Goal: Information Seeking & Learning: Learn about a topic

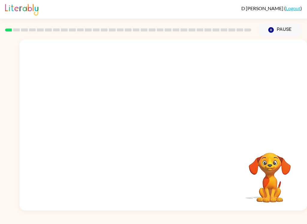
click at [277, 29] on button "Pause Pause" at bounding box center [280, 30] width 43 height 14
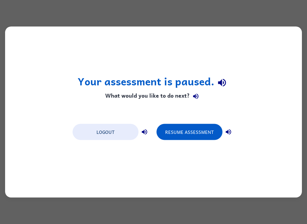
click at [188, 127] on button "Resume Assessment" at bounding box center [190, 132] width 66 height 16
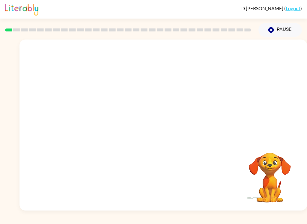
click at [144, 96] on video "Your browser must support playing .mp4 files to use Literably. Please try using…" at bounding box center [163, 90] width 288 height 101
click at [167, 122] on div at bounding box center [163, 128] width 38 height 22
click at [169, 130] on button "button" at bounding box center [163, 128] width 38 height 22
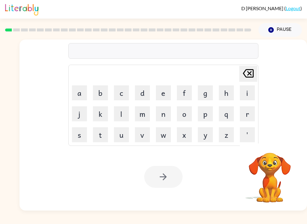
click at [101, 96] on button "b" at bounding box center [100, 92] width 15 height 15
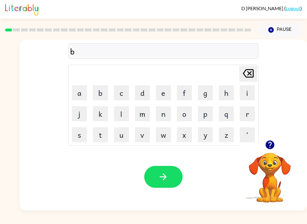
click at [187, 117] on button "o" at bounding box center [184, 113] width 15 height 15
click at [140, 94] on button "d" at bounding box center [142, 92] width 15 height 15
click at [245, 73] on icon "[PERSON_NAME] last character input" at bounding box center [248, 73] width 14 height 14
click at [250, 115] on button "r" at bounding box center [247, 113] width 15 height 15
click at [145, 94] on button "d" at bounding box center [142, 92] width 15 height 15
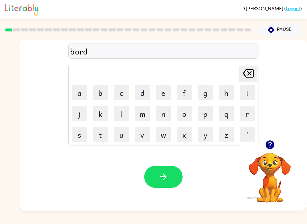
click at [162, 93] on button "e" at bounding box center [163, 92] width 15 height 15
click at [247, 113] on button "r" at bounding box center [247, 113] width 15 height 15
click at [162, 173] on icon "button" at bounding box center [163, 177] width 10 height 10
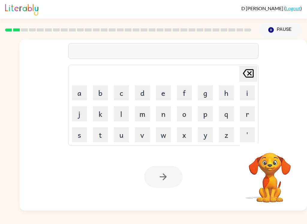
click at [245, 115] on button "r" at bounding box center [247, 113] width 15 height 15
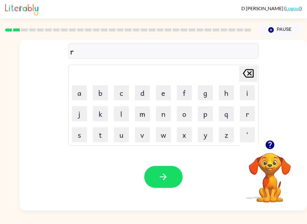
click at [184, 113] on button "o" at bounding box center [184, 113] width 15 height 15
click at [163, 113] on button "n" at bounding box center [163, 113] width 15 height 15
click at [243, 71] on icon "[PERSON_NAME] last character input" at bounding box center [248, 73] width 14 height 14
click at [122, 136] on button "u" at bounding box center [121, 134] width 15 height 15
click at [167, 116] on button "n" at bounding box center [163, 113] width 15 height 15
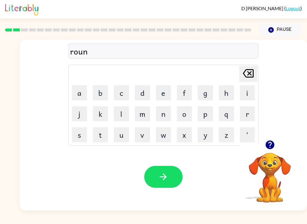
click at [141, 95] on button "d" at bounding box center [142, 92] width 15 height 15
click at [151, 169] on button "button" at bounding box center [163, 177] width 38 height 22
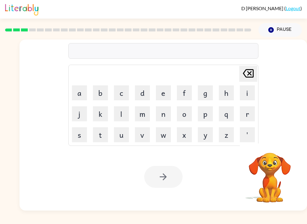
click at [144, 116] on button "m" at bounding box center [142, 113] width 15 height 15
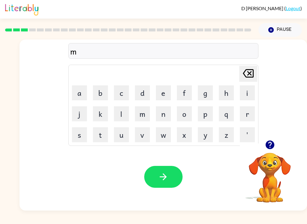
click at [74, 135] on button "s" at bounding box center [79, 134] width 15 height 15
click at [226, 95] on button "h" at bounding box center [226, 92] width 15 height 15
click at [163, 95] on button "e" at bounding box center [163, 92] width 15 height 15
click at [165, 118] on button "n" at bounding box center [163, 113] width 15 height 15
click at [157, 171] on button "button" at bounding box center [163, 177] width 38 height 22
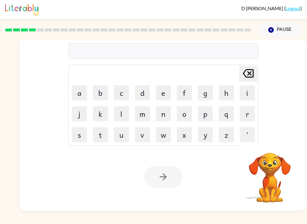
click at [101, 139] on button "t" at bounding box center [100, 134] width 15 height 15
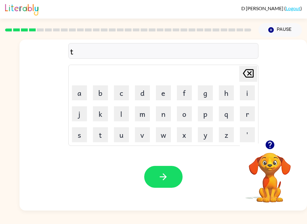
click at [249, 115] on button "r" at bounding box center [247, 113] width 15 height 15
click at [74, 98] on button "a" at bounding box center [79, 92] width 15 height 15
click at [244, 90] on button "i" at bounding box center [247, 92] width 15 height 15
click at [121, 137] on button "u" at bounding box center [121, 134] width 15 height 15
click at [249, 79] on icon "[PERSON_NAME] last character input" at bounding box center [248, 73] width 14 height 14
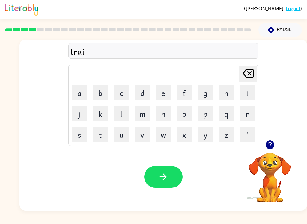
click at [165, 118] on button "n" at bounding box center [163, 113] width 15 height 15
click at [163, 173] on icon "button" at bounding box center [163, 177] width 10 height 10
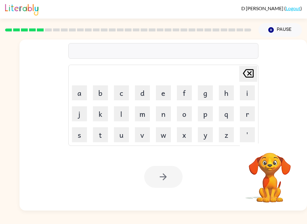
click at [144, 97] on button "d" at bounding box center [142, 92] width 15 height 15
click at [162, 95] on button "e" at bounding box center [163, 92] width 15 height 15
click at [187, 96] on button "f" at bounding box center [184, 92] width 15 height 15
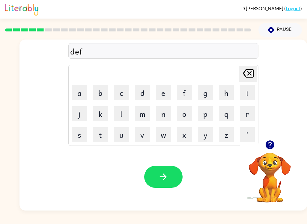
click at [158, 94] on button "e" at bounding box center [163, 92] width 15 height 15
click at [79, 133] on button "s" at bounding box center [79, 134] width 15 height 15
click at [139, 138] on button "v" at bounding box center [142, 134] width 15 height 15
click at [162, 93] on button "e" at bounding box center [163, 92] width 15 height 15
click at [167, 177] on icon "button" at bounding box center [163, 177] width 10 height 10
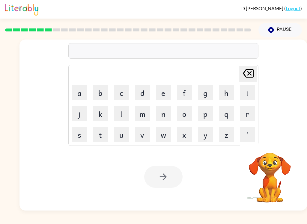
click at [144, 136] on button "v" at bounding box center [142, 134] width 15 height 15
click at [80, 97] on button "a" at bounding box center [79, 92] width 15 height 15
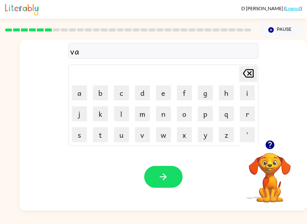
click at [121, 93] on button "c" at bounding box center [121, 92] width 15 height 15
click at [85, 91] on button "a" at bounding box center [79, 92] width 15 height 15
click at [79, 139] on button "s" at bounding box center [79, 134] width 15 height 15
click at [229, 91] on button "h" at bounding box center [226, 92] width 15 height 15
click at [184, 115] on button "o" at bounding box center [184, 113] width 15 height 15
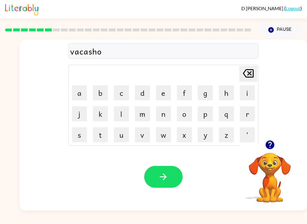
click at [159, 115] on button "n" at bounding box center [163, 113] width 15 height 15
click at [155, 170] on button "button" at bounding box center [163, 177] width 38 height 22
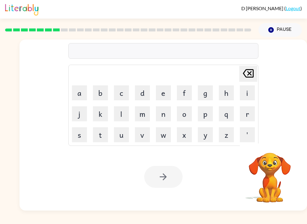
click at [205, 113] on button "p" at bounding box center [205, 113] width 15 height 15
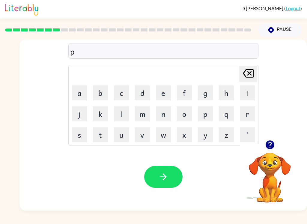
click at [122, 132] on button "u" at bounding box center [121, 134] width 15 height 15
click at [141, 92] on button "d" at bounding box center [142, 92] width 15 height 15
click at [120, 112] on button "l" at bounding box center [121, 113] width 15 height 15
click at [163, 89] on button "e" at bounding box center [163, 92] width 15 height 15
click at [159, 177] on icon "button" at bounding box center [163, 177] width 10 height 10
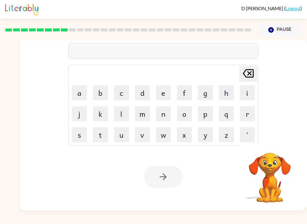
click at [140, 116] on button "m" at bounding box center [142, 113] width 15 height 15
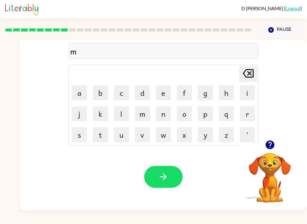
click at [166, 90] on button "e" at bounding box center [163, 92] width 15 height 15
click at [248, 116] on button "r" at bounding box center [247, 113] width 15 height 15
click at [149, 91] on button "d" at bounding box center [142, 92] width 15 height 15
click at [248, 76] on icon "[PERSON_NAME] last character input" at bounding box center [248, 73] width 14 height 14
click at [164, 98] on button "e" at bounding box center [163, 92] width 15 height 15
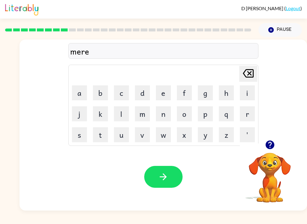
click at [122, 95] on button "c" at bounding box center [121, 92] width 15 height 15
click at [160, 94] on button "e" at bounding box center [163, 92] width 15 height 15
click at [121, 111] on button "l" at bounding box center [121, 113] width 15 height 15
click at [166, 176] on icon "button" at bounding box center [163, 177] width 10 height 10
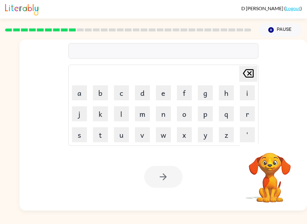
click at [142, 116] on button "m" at bounding box center [142, 113] width 15 height 15
click at [246, 95] on button "i" at bounding box center [247, 92] width 15 height 15
click at [141, 93] on button "d" at bounding box center [142, 92] width 15 height 15
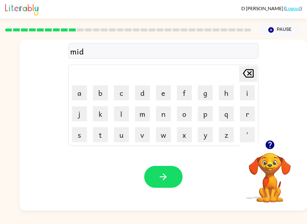
click at [142, 118] on button "m" at bounding box center [142, 113] width 15 height 15
click at [185, 117] on button "o" at bounding box center [184, 113] width 15 height 15
click at [164, 116] on button "n" at bounding box center [163, 113] width 15 height 15
click at [243, 96] on button "i" at bounding box center [247, 92] width 15 height 15
click at [163, 112] on button "n" at bounding box center [163, 113] width 15 height 15
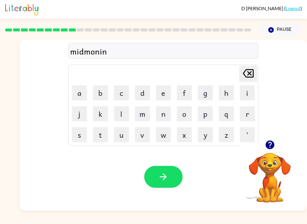
click at [200, 89] on button "g" at bounding box center [205, 92] width 15 height 15
click at [155, 172] on button "button" at bounding box center [163, 177] width 38 height 22
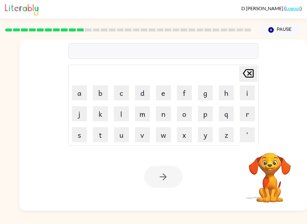
click at [145, 92] on button "d" at bounding box center [142, 92] width 15 height 15
click at [247, 92] on button "i" at bounding box center [247, 92] width 15 height 15
click at [78, 135] on button "s" at bounding box center [79, 134] width 15 height 15
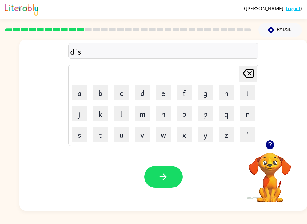
click at [103, 136] on button "t" at bounding box center [100, 134] width 15 height 15
click at [118, 141] on button "u" at bounding box center [121, 134] width 15 height 15
click at [81, 133] on button "s" at bounding box center [79, 134] width 15 height 15
click at [101, 136] on button "t" at bounding box center [100, 134] width 15 height 15
click at [165, 164] on div "Your browser must support playing .mp4 files to use Literably. Please try using…" at bounding box center [163, 176] width 288 height 67
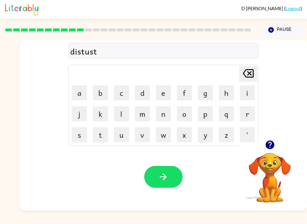
click at [163, 174] on icon "button" at bounding box center [163, 177] width 7 height 7
click at [245, 118] on button "r" at bounding box center [247, 113] width 15 height 15
click at [186, 116] on button "o" at bounding box center [184, 113] width 15 height 15
click at [144, 94] on button "d" at bounding box center [142, 92] width 15 height 15
click at [169, 94] on button "e" at bounding box center [163, 92] width 15 height 15
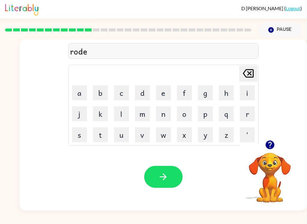
click at [157, 181] on button "button" at bounding box center [163, 177] width 38 height 22
click at [122, 134] on button "u" at bounding box center [121, 134] width 15 height 15
click at [207, 115] on button "p" at bounding box center [205, 113] width 15 height 15
click at [211, 91] on button "g" at bounding box center [205, 92] width 15 height 15
click at [252, 110] on button "r" at bounding box center [247, 113] width 15 height 15
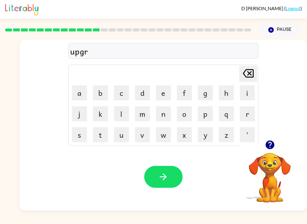
click at [79, 94] on button "a" at bounding box center [79, 92] width 15 height 15
click at [139, 93] on button "d" at bounding box center [142, 92] width 15 height 15
click at [166, 94] on button "e" at bounding box center [163, 92] width 15 height 15
click at [160, 177] on icon "button" at bounding box center [163, 177] width 10 height 10
click at [269, 149] on icon "button" at bounding box center [269, 145] width 9 height 9
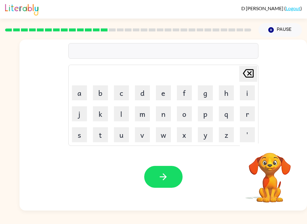
click at [143, 114] on button "m" at bounding box center [142, 113] width 15 height 15
click at [76, 92] on button "a" at bounding box center [79, 92] width 15 height 15
click at [141, 94] on button "d" at bounding box center [142, 92] width 15 height 15
click at [247, 92] on button "i" at bounding box center [247, 92] width 15 height 15
click at [77, 134] on button "s" at bounding box center [79, 134] width 15 height 15
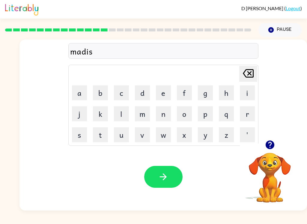
click at [165, 175] on icon "button" at bounding box center [163, 177] width 10 height 10
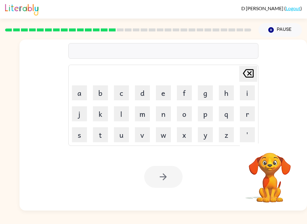
click at [104, 93] on button "b" at bounding box center [100, 92] width 15 height 15
click at [186, 116] on button "o" at bounding box center [184, 113] width 15 height 15
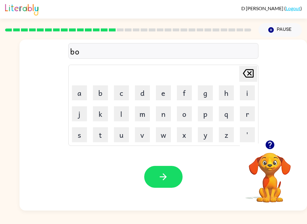
click at [158, 119] on button "n" at bounding box center [163, 113] width 15 height 15
click at [77, 132] on button "s" at bounding box center [79, 134] width 15 height 15
click at [245, 76] on icon "[PERSON_NAME] last character input" at bounding box center [248, 73] width 14 height 14
click at [182, 113] on button "o" at bounding box center [184, 113] width 15 height 15
click at [75, 138] on button "s" at bounding box center [79, 134] width 15 height 15
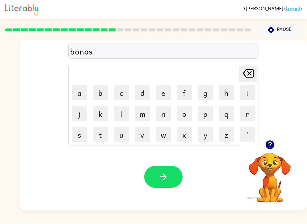
click at [245, 72] on icon "[PERSON_NAME] last character input" at bounding box center [248, 73] width 14 height 14
click at [243, 74] on icon at bounding box center [248, 73] width 11 height 8
click at [162, 95] on button "e" at bounding box center [163, 92] width 15 height 15
click at [80, 141] on button "s" at bounding box center [79, 134] width 15 height 15
click at [165, 176] on icon "button" at bounding box center [163, 177] width 7 height 7
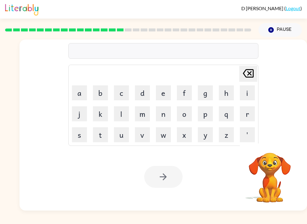
click at [76, 135] on button "s" at bounding box center [79, 134] width 15 height 15
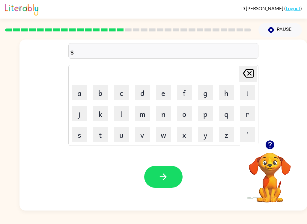
click at [170, 136] on button "w" at bounding box center [163, 134] width 15 height 15
click at [186, 116] on button "o" at bounding box center [184, 113] width 15 height 15
click at [250, 112] on button "r" at bounding box center [247, 113] width 15 height 15
click at [144, 117] on button "m" at bounding box center [142, 113] width 15 height 15
click at [159, 173] on icon "button" at bounding box center [163, 177] width 10 height 10
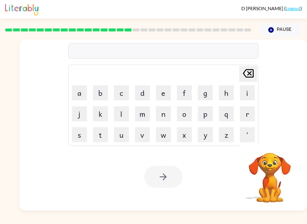
click at [247, 111] on button "r" at bounding box center [247, 113] width 15 height 15
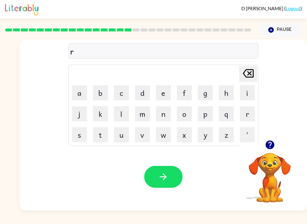
click at [77, 96] on button "a" at bounding box center [79, 92] width 15 height 15
click at [143, 118] on button "m" at bounding box center [142, 113] width 15 height 15
click at [172, 184] on button "button" at bounding box center [163, 177] width 38 height 22
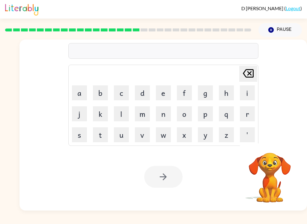
click at [98, 94] on button "b" at bounding box center [100, 92] width 15 height 15
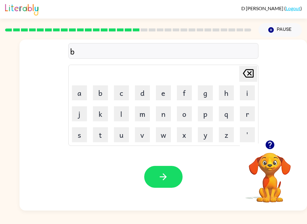
click at [244, 116] on button "r" at bounding box center [247, 113] width 15 height 15
click at [247, 96] on button "i" at bounding box center [247, 92] width 15 height 15
click at [145, 116] on button "m" at bounding box center [142, 113] width 15 height 15
click at [242, 90] on button "i" at bounding box center [247, 92] width 15 height 15
click at [163, 119] on button "n" at bounding box center [163, 113] width 15 height 15
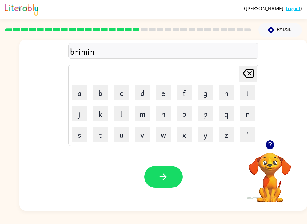
click at [205, 94] on button "g" at bounding box center [205, 92] width 15 height 15
click at [154, 188] on button "button" at bounding box center [163, 177] width 38 height 22
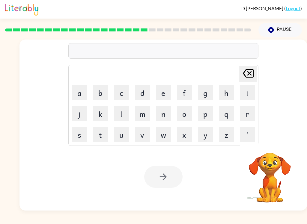
click at [249, 118] on button "r" at bounding box center [247, 113] width 15 height 15
click at [248, 95] on button "i" at bounding box center [247, 92] width 15 height 15
click at [96, 115] on button "k" at bounding box center [100, 113] width 15 height 15
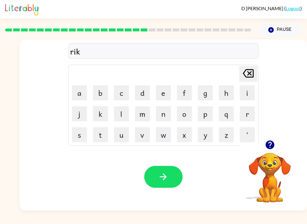
click at [248, 75] on icon "[PERSON_NAME] last character input" at bounding box center [248, 73] width 14 height 14
click at [81, 139] on button "s" at bounding box center [79, 134] width 15 height 15
click at [103, 115] on button "k" at bounding box center [100, 113] width 15 height 15
click at [163, 97] on button "e" at bounding box center [163, 92] width 15 height 15
click at [100, 134] on button "t" at bounding box center [100, 134] width 15 height 15
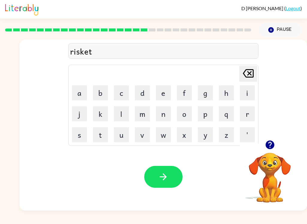
click at [84, 134] on button "s" at bounding box center [79, 134] width 15 height 15
click at [158, 169] on button "button" at bounding box center [163, 177] width 38 height 22
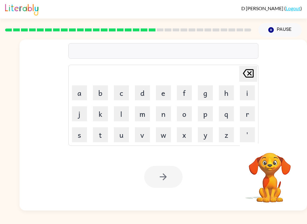
click at [76, 93] on button "a" at bounding box center [79, 92] width 15 height 15
click at [242, 113] on button "r" at bounding box center [247, 113] width 15 height 15
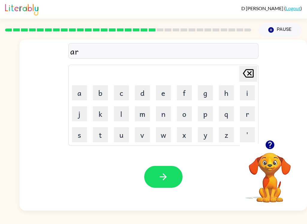
click at [119, 96] on button "c" at bounding box center [121, 92] width 15 height 15
click at [218, 99] on td "h" at bounding box center [226, 93] width 20 height 20
click at [226, 94] on button "h" at bounding box center [226, 92] width 15 height 15
click at [193, 149] on div "Your browser must support playing .mp4 files to use Literably. Please try using…" at bounding box center [163, 176] width 288 height 67
click at [163, 140] on button "w" at bounding box center [163, 134] width 15 height 15
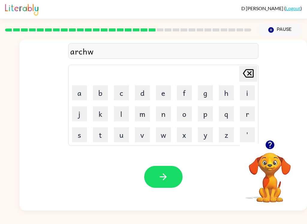
click at [219, 156] on div "Your browser must support playing .mp4 files to use Literably. Please try using…" at bounding box center [163, 176] width 288 height 67
click at [247, 69] on icon "[PERSON_NAME] last character input" at bounding box center [248, 73] width 14 height 14
click at [253, 133] on button "'" at bounding box center [247, 134] width 15 height 15
click at [245, 76] on icon "[PERSON_NAME] last character input" at bounding box center [248, 73] width 14 height 14
click at [165, 139] on button "w" at bounding box center [163, 134] width 15 height 15
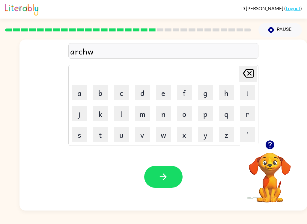
click at [76, 94] on button "a" at bounding box center [79, 92] width 15 height 15
click at [205, 136] on button "y" at bounding box center [205, 134] width 15 height 15
click at [162, 172] on button "button" at bounding box center [163, 177] width 38 height 22
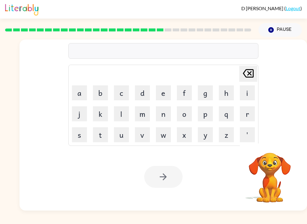
click at [184, 93] on button "f" at bounding box center [184, 92] width 15 height 15
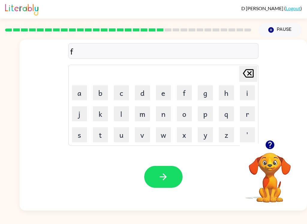
click at [185, 115] on button "o" at bounding box center [184, 113] width 15 height 15
click at [118, 120] on button "l" at bounding box center [121, 113] width 15 height 15
click at [118, 117] on button "l" at bounding box center [121, 113] width 15 height 15
click at [184, 117] on button "o" at bounding box center [184, 113] width 15 height 15
click at [165, 94] on button "e" at bounding box center [163, 92] width 15 height 15
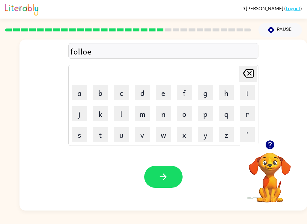
click at [143, 91] on button "d" at bounding box center [142, 92] width 15 height 15
click at [151, 178] on button "button" at bounding box center [163, 177] width 38 height 22
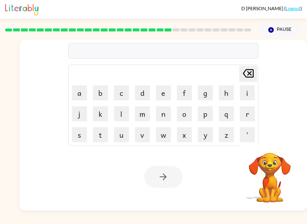
click at [119, 96] on button "c" at bounding box center [121, 92] width 15 height 15
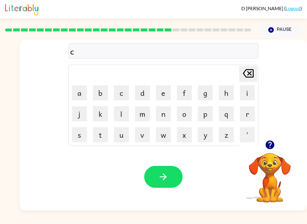
click at [166, 95] on button "e" at bounding box center [163, 92] width 15 height 15
click at [250, 93] on button "i" at bounding box center [247, 92] width 15 height 15
click at [231, 113] on button "q" at bounding box center [226, 113] width 15 height 15
click at [248, 78] on icon "[PERSON_NAME] last character input" at bounding box center [248, 73] width 14 height 14
click at [205, 115] on button "p" at bounding box center [205, 113] width 15 height 15
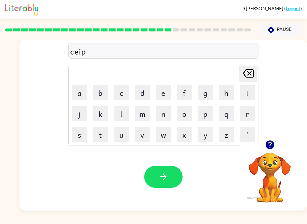
click at [249, 91] on button "i" at bounding box center [247, 92] width 15 height 15
click at [166, 98] on button "e" at bounding box center [163, 92] width 15 height 15
click at [145, 96] on button "d" at bounding box center [142, 92] width 15 height 15
click at [162, 172] on button "button" at bounding box center [163, 177] width 38 height 22
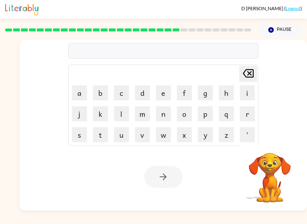
click at [76, 135] on button "s" at bounding box center [79, 134] width 15 height 15
click at [101, 139] on button "t" at bounding box center [100, 134] width 15 height 15
click at [79, 99] on button "a" at bounding box center [79, 92] width 15 height 15
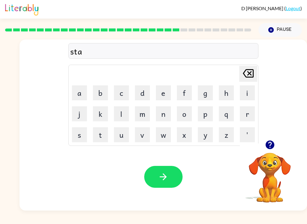
click at [163, 118] on button "n" at bounding box center [163, 113] width 15 height 15
click at [246, 79] on icon "[PERSON_NAME] last character input" at bounding box center [248, 73] width 14 height 14
click at [271, 145] on icon "button" at bounding box center [270, 145] width 10 height 10
click at [80, 137] on button "s" at bounding box center [79, 134] width 15 height 15
click at [78, 95] on button "a" at bounding box center [79, 92] width 15 height 15
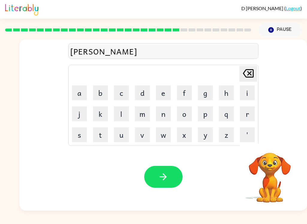
click at [165, 117] on button "n" at bounding box center [163, 113] width 15 height 15
click at [267, 145] on icon "button" at bounding box center [269, 145] width 9 height 9
click at [160, 176] on icon "button" at bounding box center [163, 177] width 10 height 10
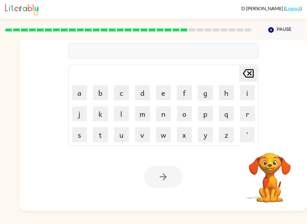
click at [182, 92] on button "f" at bounding box center [184, 92] width 15 height 15
click at [185, 115] on button "o" at bounding box center [184, 113] width 15 height 15
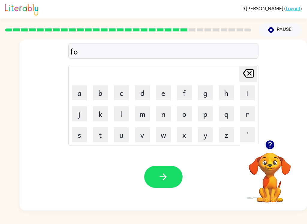
click at [161, 135] on button "w" at bounding box center [163, 134] width 15 height 15
click at [180, 115] on button "o" at bounding box center [184, 113] width 15 height 15
click at [243, 116] on button "r" at bounding box center [247, 113] width 15 height 15
click at [141, 96] on button "d" at bounding box center [142, 92] width 15 height 15
click at [150, 172] on button "button" at bounding box center [163, 177] width 38 height 22
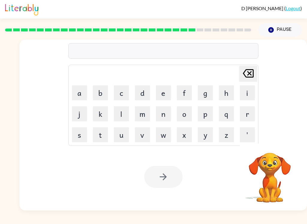
click at [247, 118] on button "r" at bounding box center [247, 113] width 15 height 15
click at [163, 96] on button "e" at bounding box center [163, 92] width 15 height 15
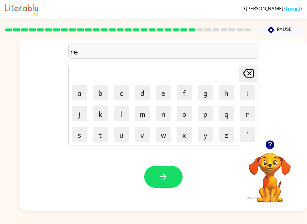
click at [115, 119] on button "l" at bounding box center [121, 113] width 15 height 15
click at [80, 91] on button "a" at bounding box center [79, 92] width 15 height 15
click at [145, 97] on button "d" at bounding box center [142, 92] width 15 height 15
click at [272, 141] on icon "button" at bounding box center [270, 145] width 10 height 10
click at [162, 90] on button "e" at bounding box center [163, 92] width 15 height 15
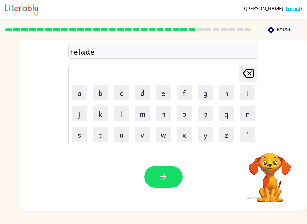
click at [141, 93] on button "d" at bounding box center [142, 92] width 15 height 15
click at [162, 177] on icon "button" at bounding box center [163, 177] width 7 height 7
click at [205, 92] on button "g" at bounding box center [205, 92] width 15 height 15
click at [187, 121] on button "o" at bounding box center [184, 113] width 15 height 15
click at [101, 85] on button "b" at bounding box center [100, 92] width 15 height 15
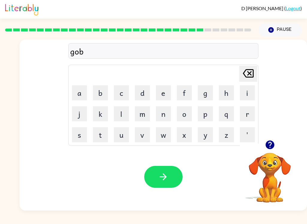
click at [225, 111] on button "q" at bounding box center [226, 113] width 15 height 15
click at [149, 115] on button "m" at bounding box center [142, 113] width 15 height 15
click at [249, 72] on icon "[PERSON_NAME] last character input" at bounding box center [248, 73] width 14 height 14
click at [248, 71] on icon "[PERSON_NAME] last character input" at bounding box center [248, 73] width 14 height 14
click at [122, 115] on button "l" at bounding box center [121, 113] width 15 height 15
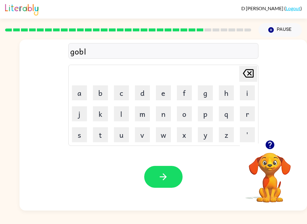
click at [160, 99] on button "e" at bounding box center [163, 92] width 15 height 15
click at [156, 100] on button "e" at bounding box center [163, 92] width 15 height 15
click at [155, 159] on div "Your browser must support playing .mp4 files to use Literably. Please try using…" at bounding box center [163, 176] width 288 height 67
click at [162, 115] on button "n" at bounding box center [163, 113] width 15 height 15
click at [150, 174] on button "button" at bounding box center [163, 177] width 38 height 22
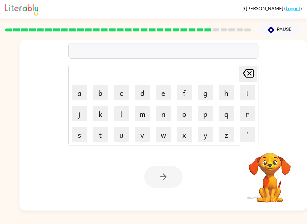
click at [123, 115] on button "l" at bounding box center [121, 113] width 15 height 15
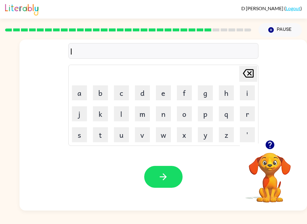
click at [128, 134] on button "u" at bounding box center [121, 134] width 15 height 15
click at [101, 91] on button "b" at bounding box center [100, 92] width 15 height 15
click at [162, 91] on button "e" at bounding box center [163, 92] width 15 height 15
click at [241, 121] on button "r" at bounding box center [247, 113] width 15 height 15
click at [83, 111] on button "j" at bounding box center [79, 113] width 15 height 15
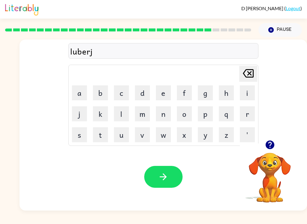
click at [77, 94] on button "a" at bounding box center [79, 92] width 15 height 15
click at [121, 95] on button "c" at bounding box center [121, 92] width 15 height 15
click at [101, 119] on button "k" at bounding box center [100, 113] width 15 height 15
click at [164, 181] on icon "button" at bounding box center [163, 177] width 7 height 7
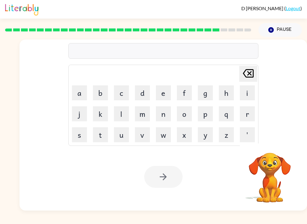
click at [202, 116] on button "p" at bounding box center [205, 113] width 15 height 15
click at [160, 95] on button "e" at bounding box center [163, 92] width 15 height 15
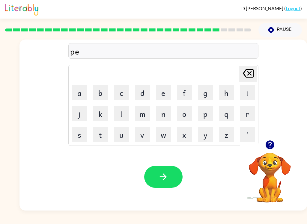
click at [244, 113] on button "r" at bounding box center [247, 113] width 15 height 15
click at [75, 134] on button "s" at bounding box center [79, 134] width 15 height 15
click at [160, 95] on button "e" at bounding box center [163, 92] width 15 height 15
click at [155, 174] on button "button" at bounding box center [163, 177] width 38 height 22
click at [96, 139] on button "t" at bounding box center [100, 134] width 15 height 15
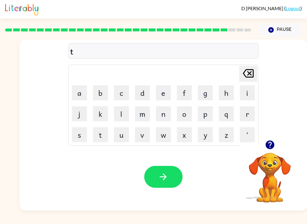
click at [247, 96] on button "i" at bounding box center [247, 92] width 15 height 15
click at [163, 114] on button "n" at bounding box center [163, 113] width 15 height 15
click at [154, 174] on button "button" at bounding box center [163, 177] width 38 height 22
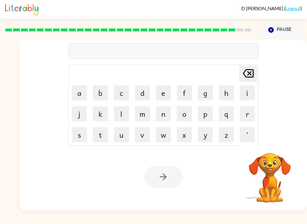
click at [80, 132] on button "s" at bounding box center [79, 134] width 15 height 15
click at [246, 89] on button "i" at bounding box center [247, 92] width 15 height 15
click at [121, 118] on button "l" at bounding box center [121, 113] width 15 height 15
click at [142, 137] on button "v" at bounding box center [142, 134] width 15 height 15
click at [159, 94] on button "e" at bounding box center [163, 92] width 15 height 15
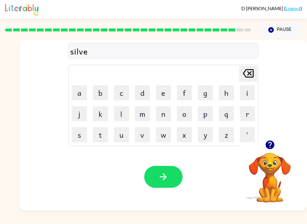
click at [248, 117] on button "r" at bounding box center [247, 113] width 15 height 15
click at [163, 137] on button "w" at bounding box center [163, 134] width 15 height 15
click at [77, 95] on button "a" at bounding box center [79, 92] width 15 height 15
click at [166, 94] on button "e" at bounding box center [163, 92] width 15 height 15
click at [249, 118] on button "r" at bounding box center [247, 113] width 15 height 15
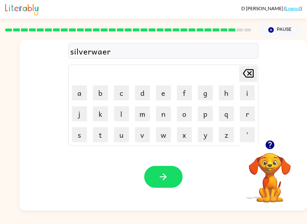
click at [155, 182] on button "button" at bounding box center [163, 177] width 38 height 22
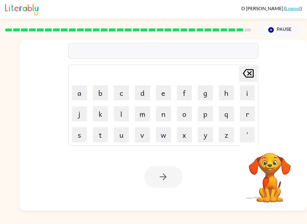
click at [120, 138] on button "u" at bounding box center [121, 134] width 15 height 15
click at [160, 120] on button "n" at bounding box center [163, 113] width 15 height 15
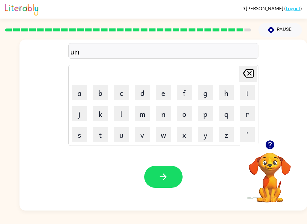
click at [186, 92] on button "f" at bounding box center [184, 92] width 15 height 15
click at [252, 111] on button "r" at bounding box center [247, 113] width 15 height 15
click at [79, 93] on button "a" at bounding box center [79, 92] width 15 height 15
click at [164, 96] on button "e" at bounding box center [163, 92] width 15 height 15
click at [139, 97] on button "d" at bounding box center [142, 92] width 15 height 15
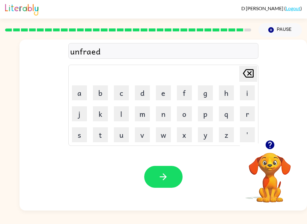
click at [144, 163] on div "Your browser must support playing .mp4 files to use Literably. Please try using…" at bounding box center [163, 176] width 288 height 67
click at [156, 180] on button "button" at bounding box center [163, 177] width 38 height 22
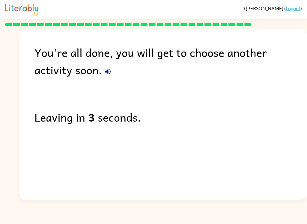
click at [57, 73] on div "You're all done, you will get to choose another activity soon." at bounding box center [170, 61] width 273 height 35
click at [102, 71] on button "button" at bounding box center [108, 72] width 12 height 12
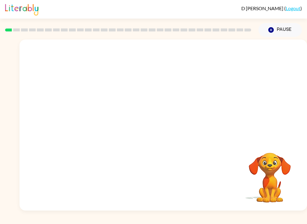
click at [100, 118] on video "Your browser must support playing .mp4 files to use Literably. Please try using…" at bounding box center [163, 90] width 288 height 101
click at [105, 116] on video "Your browser must support playing .mp4 files to use Literably. Please try using…" at bounding box center [163, 90] width 288 height 101
click at [100, 117] on video "Your browser must support playing .mp4 files to use Literably. Please try using…" at bounding box center [163, 90] width 288 height 101
click at [98, 117] on video "Your browser must support playing .mp4 files to use Literably. Please try using…" at bounding box center [163, 90] width 288 height 101
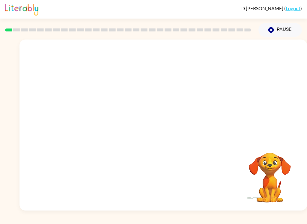
click at [113, 115] on video "Your browser must support playing .mp4 files to use Literably. Please try using…" at bounding box center [163, 90] width 288 height 101
click at [113, 114] on video "Your browser must support playing .mp4 files to use Literably. Please try using…" at bounding box center [163, 90] width 288 height 101
click at [106, 117] on video "Your browser must support playing .mp4 files to use Literably. Please try using…" at bounding box center [163, 90] width 288 height 101
click at [99, 116] on video "Your browser must support playing .mp4 files to use Literably. Please try using…" at bounding box center [163, 90] width 288 height 101
click at [117, 114] on video "Your browser must support playing .mp4 files to use Literably. Please try using…" at bounding box center [163, 90] width 288 height 101
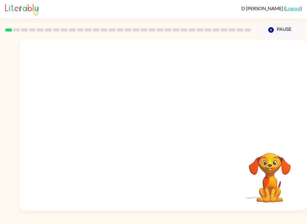
click at [113, 115] on video "Your browser must support playing .mp4 files to use Literably. Please try using…" at bounding box center [163, 90] width 288 height 101
click at [108, 115] on video "Your browser must support playing .mp4 files to use Literably. Please try using…" at bounding box center [163, 90] width 288 height 101
click at [101, 121] on video "Your browser must support playing .mp4 files to use Literably. Please try using…" at bounding box center [163, 90] width 288 height 101
click at [194, 122] on div at bounding box center [163, 125] width 288 height 171
click at [159, 119] on button "button" at bounding box center [163, 128] width 38 height 22
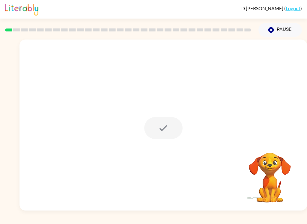
click at [159, 119] on div at bounding box center [163, 128] width 38 height 22
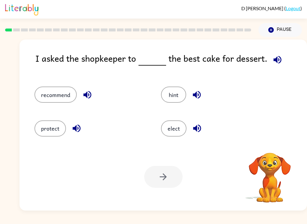
click at [178, 141] on div "elect" at bounding box center [213, 126] width 127 height 34
click at [56, 91] on button "recommend" at bounding box center [55, 95] width 42 height 16
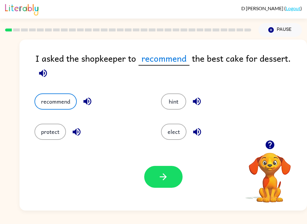
click at [176, 175] on button "button" at bounding box center [163, 177] width 38 height 22
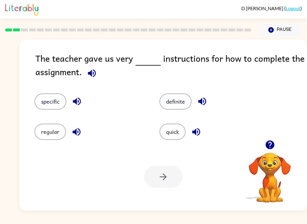
click at [269, 139] on button "button" at bounding box center [269, 144] width 15 height 15
click at [269, 139] on div "quick" at bounding box center [215, 132] width 111 height 16
click at [275, 142] on icon "button" at bounding box center [270, 145] width 10 height 10
click at [274, 145] on icon "button" at bounding box center [269, 145] width 9 height 9
click at [275, 146] on icon "button" at bounding box center [270, 145] width 10 height 10
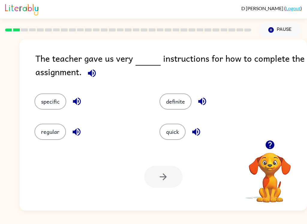
click at [271, 146] on icon "button" at bounding box center [269, 145] width 9 height 9
click at [54, 106] on button "specific" at bounding box center [50, 102] width 32 height 16
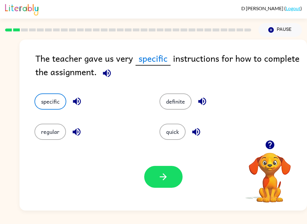
click at [166, 188] on button "button" at bounding box center [163, 177] width 38 height 22
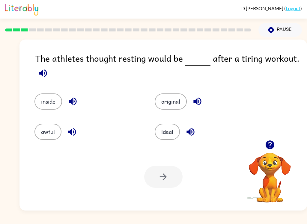
click at [158, 136] on button "ideal" at bounding box center [167, 132] width 25 height 16
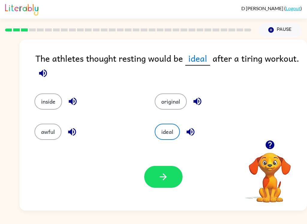
click at [161, 198] on div "Your browser must support playing .mp4 files to use Literably. Please try using…" at bounding box center [163, 176] width 288 height 67
click at [161, 183] on button "button" at bounding box center [163, 177] width 38 height 22
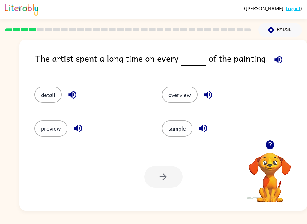
click at [49, 93] on button "detail" at bounding box center [47, 95] width 27 height 16
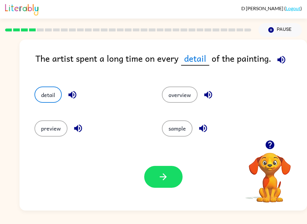
click at [72, 92] on icon "button" at bounding box center [72, 95] width 10 height 10
click at [157, 187] on button "button" at bounding box center [163, 177] width 38 height 22
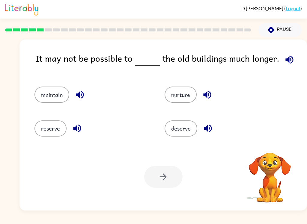
click at [54, 97] on button "maintain" at bounding box center [51, 95] width 35 height 16
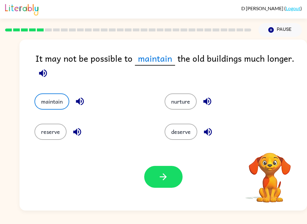
click at [181, 179] on button "button" at bounding box center [163, 177] width 38 height 22
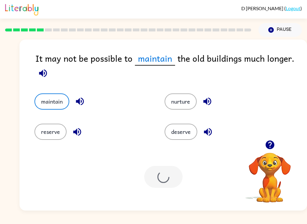
click at [169, 176] on div at bounding box center [163, 177] width 38 height 22
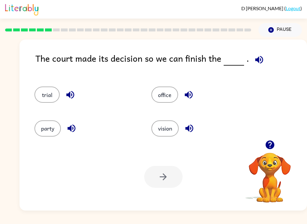
click at [52, 98] on button "trial" at bounding box center [46, 95] width 25 height 16
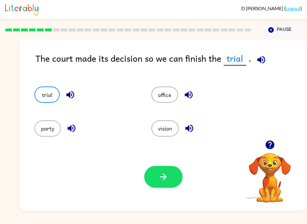
click at [155, 193] on div "Your browser must support playing .mp4 files to use Literably. Please try using…" at bounding box center [163, 176] width 288 height 67
click at [157, 177] on button "button" at bounding box center [163, 177] width 38 height 22
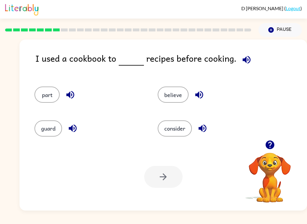
click at [183, 130] on button "consider" at bounding box center [175, 129] width 34 height 16
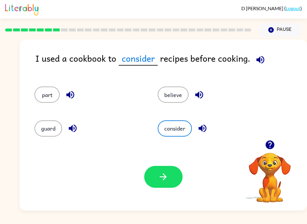
click at [160, 188] on button "button" at bounding box center [163, 177] width 38 height 22
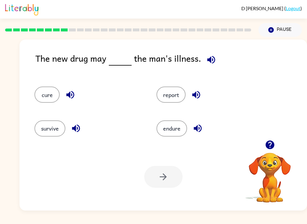
click at [42, 103] on button "cure" at bounding box center [46, 95] width 25 height 16
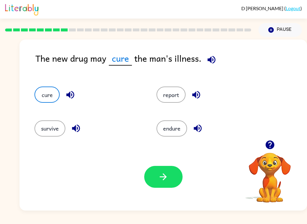
click at [172, 184] on button "button" at bounding box center [163, 177] width 38 height 22
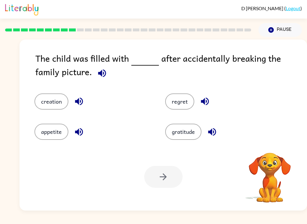
click at [176, 108] on button "regret" at bounding box center [179, 102] width 29 height 16
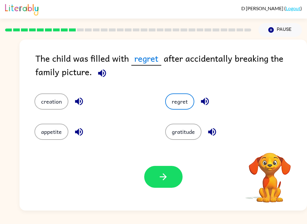
click at [154, 188] on button "button" at bounding box center [163, 177] width 38 height 22
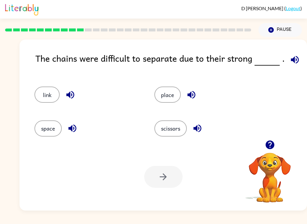
click at [45, 91] on button "link" at bounding box center [46, 95] width 25 height 16
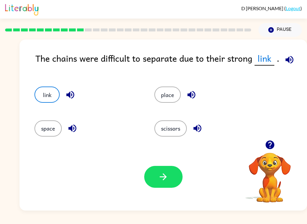
click at [162, 183] on button "button" at bounding box center [163, 177] width 38 height 22
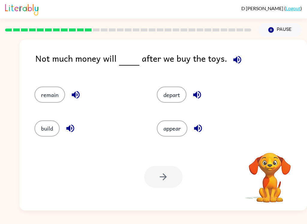
click at [52, 95] on button "remain" at bounding box center [49, 95] width 31 height 16
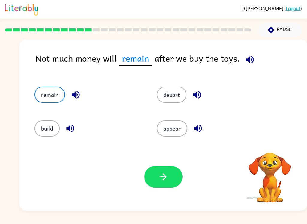
click at [164, 179] on icon "button" at bounding box center [163, 177] width 10 height 10
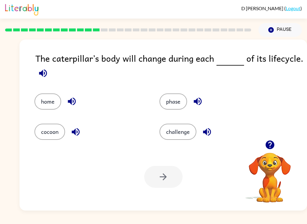
click at [166, 108] on button "phase" at bounding box center [174, 102] width 28 height 16
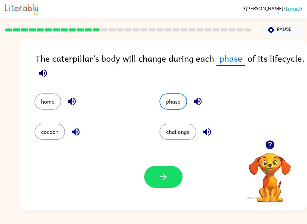
click at [173, 187] on button "button" at bounding box center [163, 177] width 38 height 22
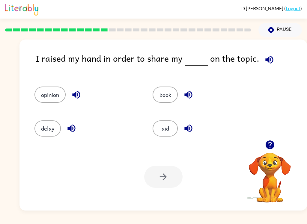
click at [48, 134] on button "delay" at bounding box center [47, 129] width 26 height 16
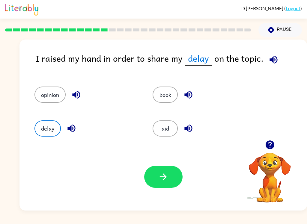
click at [171, 184] on button "button" at bounding box center [163, 177] width 38 height 22
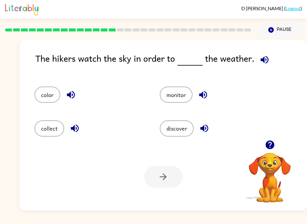
click at [177, 101] on button "monitor" at bounding box center [176, 95] width 33 height 16
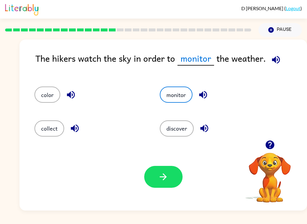
click at [170, 185] on button "button" at bounding box center [163, 177] width 38 height 22
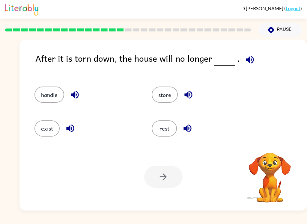
click at [44, 141] on div "exist" at bounding box center [81, 126] width 117 height 34
click at [42, 136] on button "exist" at bounding box center [46, 129] width 25 height 16
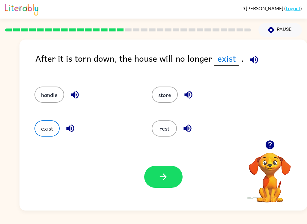
click at [171, 171] on button "button" at bounding box center [163, 177] width 38 height 22
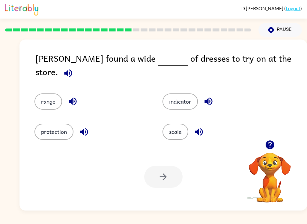
click at [31, 91] on div "range" at bounding box center [87, 97] width 128 height 30
click at [36, 96] on button "range" at bounding box center [48, 102] width 28 height 16
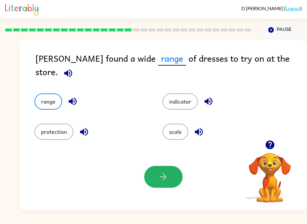
click at [148, 174] on button "button" at bounding box center [163, 177] width 38 height 22
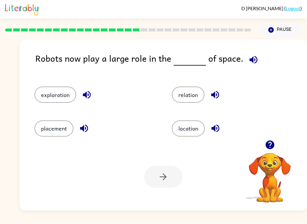
click at [63, 100] on button "exploration" at bounding box center [55, 95] width 42 height 16
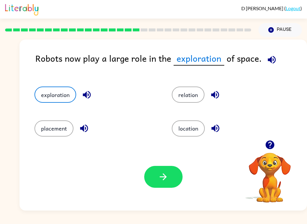
click at [161, 179] on icon "button" at bounding box center [163, 177] width 10 height 10
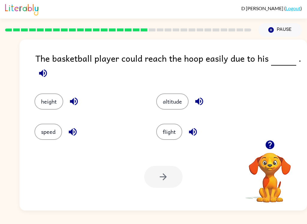
click at [60, 103] on button "height" at bounding box center [48, 102] width 29 height 16
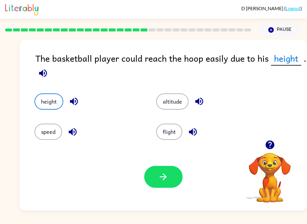
click at [157, 180] on button "button" at bounding box center [163, 177] width 38 height 22
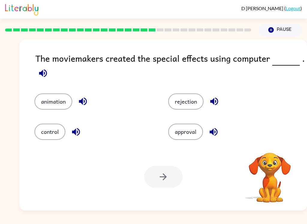
click at [54, 103] on button "animation" at bounding box center [53, 102] width 38 height 16
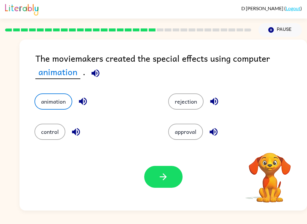
click at [160, 182] on icon "button" at bounding box center [163, 177] width 10 height 10
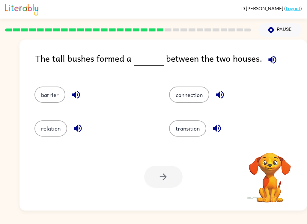
click at [191, 97] on button "connection" at bounding box center [189, 95] width 40 height 16
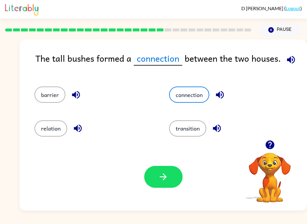
click at [160, 172] on icon "button" at bounding box center [163, 177] width 10 height 10
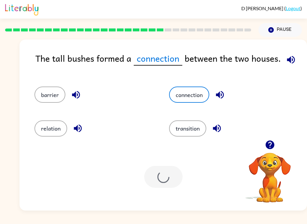
click at [159, 172] on div at bounding box center [163, 177] width 38 height 22
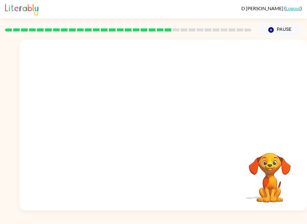
click at [164, 180] on div "Your browser must support playing .mp4 files to use Literably. Please try using…" at bounding box center [163, 125] width 288 height 171
click at [121, 121] on video "Your browser must support playing .mp4 files to use Literably. Please try using…" at bounding box center [163, 90] width 288 height 101
click at [167, 123] on icon "button" at bounding box center [163, 128] width 10 height 10
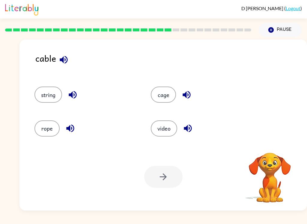
click at [48, 94] on button "string" at bounding box center [48, 95] width 28 height 16
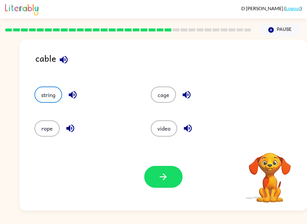
click at [166, 183] on button "button" at bounding box center [163, 177] width 38 height 22
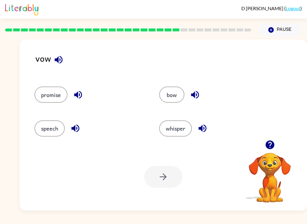
click at [59, 129] on button "speech" at bounding box center [49, 129] width 30 height 16
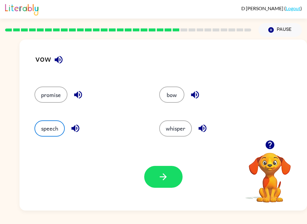
click at [174, 196] on div "Your browser must support playing .mp4 files to use Literably. Please try using…" at bounding box center [163, 176] width 288 height 67
click at [161, 175] on icon "button" at bounding box center [163, 177] width 10 height 10
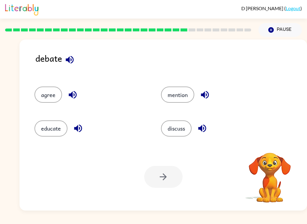
click at [47, 103] on button "agree" at bounding box center [48, 95] width 28 height 16
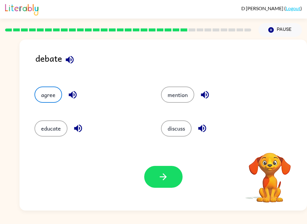
click at [183, 124] on button "discuss" at bounding box center [176, 129] width 31 height 16
click at [167, 173] on icon "button" at bounding box center [163, 177] width 10 height 10
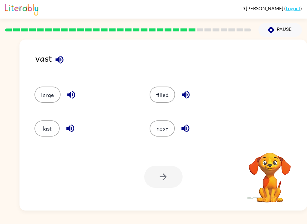
click at [48, 91] on button "large" at bounding box center [47, 95] width 26 height 16
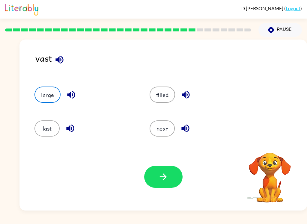
click at [157, 174] on button "button" at bounding box center [163, 177] width 38 height 22
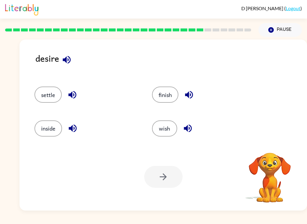
click at [168, 128] on button "wish" at bounding box center [164, 129] width 25 height 16
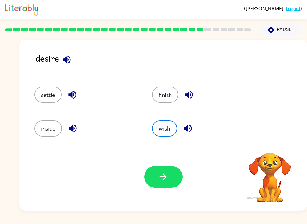
click at [172, 168] on button "button" at bounding box center [163, 177] width 38 height 22
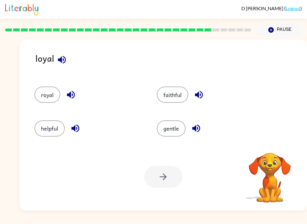
click at [51, 103] on button "royal" at bounding box center [47, 95] width 26 height 16
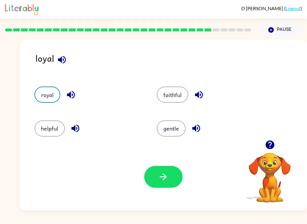
click at [171, 178] on button "button" at bounding box center [163, 177] width 38 height 22
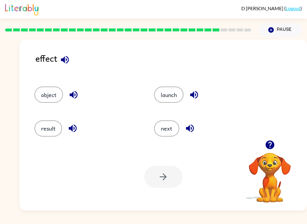
click at [46, 126] on button "result" at bounding box center [48, 129] width 28 height 16
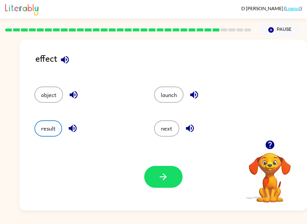
click at [163, 183] on button "button" at bounding box center [163, 177] width 38 height 22
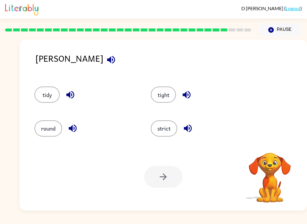
click at [173, 135] on button "strict" at bounding box center [164, 129] width 26 height 16
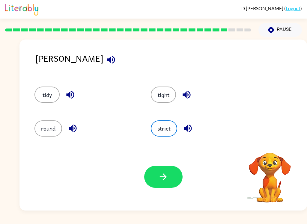
click at [165, 194] on div "Your browser must support playing .mp4 files to use Literably. Please try using…" at bounding box center [163, 176] width 288 height 67
click at [172, 175] on button "button" at bounding box center [163, 177] width 38 height 22
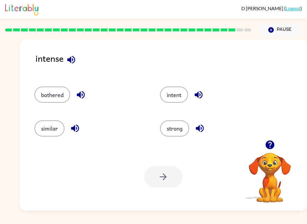
click at [180, 136] on button "strong" at bounding box center [174, 129] width 29 height 16
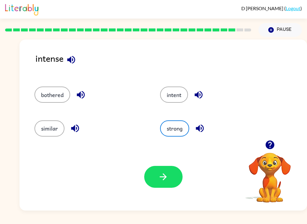
click at [171, 162] on div "Your browser must support playing .mp4 files to use Literably. Please try using…" at bounding box center [163, 176] width 288 height 67
click at [169, 163] on div "Your browser must support playing .mp4 files to use Literably. Please try using…" at bounding box center [163, 176] width 288 height 67
click at [167, 175] on icon "button" at bounding box center [163, 177] width 10 height 10
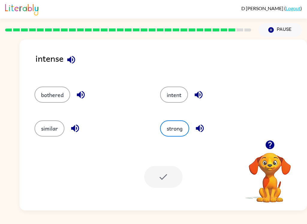
click at [167, 175] on div at bounding box center [163, 177] width 38 height 22
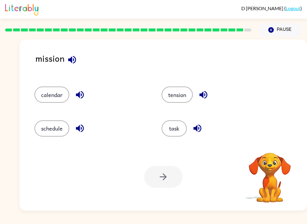
click at [168, 173] on div at bounding box center [163, 177] width 38 height 22
click at [181, 127] on button "task" at bounding box center [174, 129] width 25 height 16
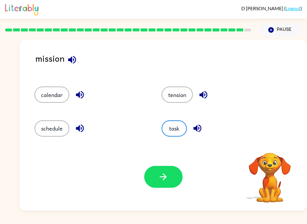
click at [162, 187] on button "button" at bounding box center [163, 177] width 38 height 22
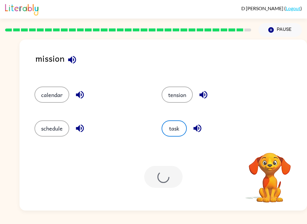
click at [173, 173] on div at bounding box center [163, 177] width 38 height 22
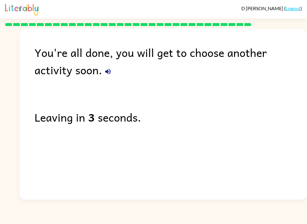
click at [102, 67] on button "button" at bounding box center [108, 72] width 12 height 12
click at [104, 71] on icon "button" at bounding box center [107, 71] width 7 height 7
click at [104, 73] on icon "button" at bounding box center [107, 71] width 7 height 7
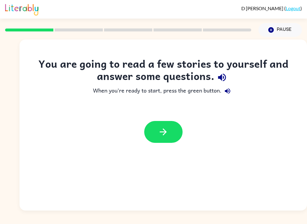
click at [160, 121] on button "button" at bounding box center [163, 132] width 38 height 22
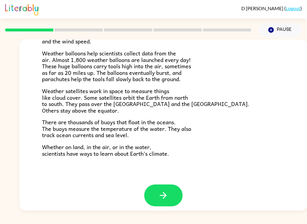
scroll to position [162, 0]
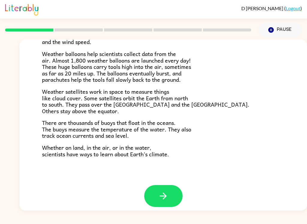
click at [167, 197] on button "button" at bounding box center [163, 196] width 38 height 22
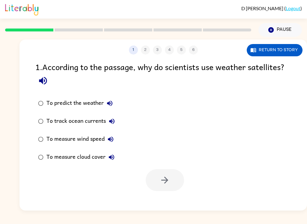
scroll to position [0, 0]
click at [278, 54] on button "Return to story" at bounding box center [275, 50] width 56 height 12
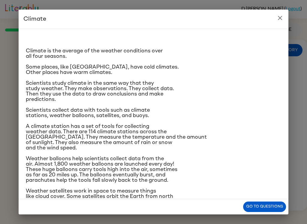
click at [278, 19] on icon "close" at bounding box center [280, 17] width 7 height 7
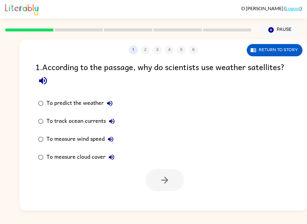
click at [274, 50] on button "Return to story" at bounding box center [275, 50] width 56 height 12
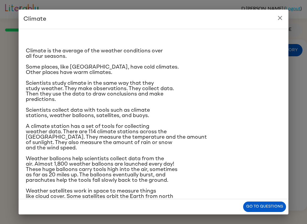
click at [283, 21] on icon "close" at bounding box center [280, 17] width 7 height 7
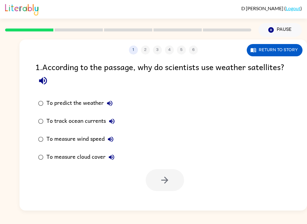
click at [279, 52] on button "Return to story" at bounding box center [275, 50] width 56 height 12
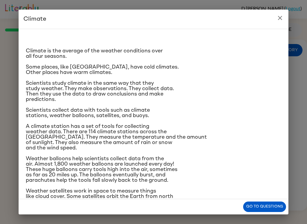
click at [286, 15] on h2 "Climate" at bounding box center [154, 19] width 270 height 19
click at [283, 16] on icon "close" at bounding box center [280, 17] width 7 height 7
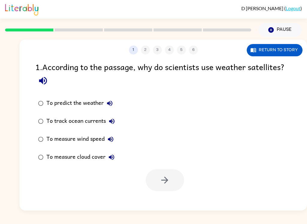
click at [279, 55] on button "Return to story" at bounding box center [275, 50] width 56 height 12
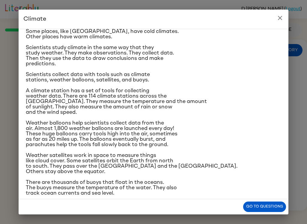
scroll to position [36, 0]
click at [274, 18] on button "close" at bounding box center [280, 18] width 12 height 12
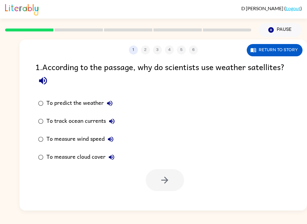
click at [101, 138] on div "To measure wind speed" at bounding box center [81, 139] width 70 height 12
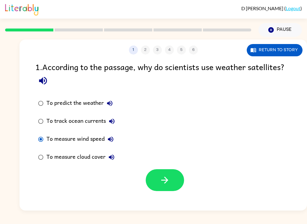
click at [161, 182] on icon "button" at bounding box center [165, 180] width 10 height 10
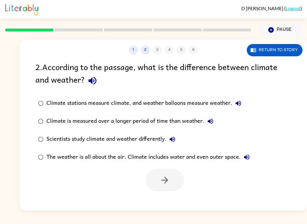
click at [271, 46] on button "Return to story" at bounding box center [275, 50] width 56 height 12
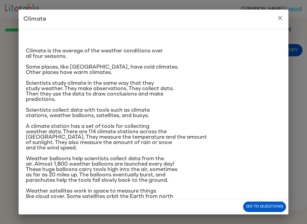
click at [278, 20] on icon "close" at bounding box center [280, 17] width 7 height 7
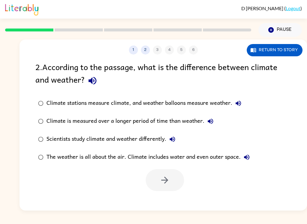
click at [269, 46] on button "Return to story" at bounding box center [275, 50] width 56 height 12
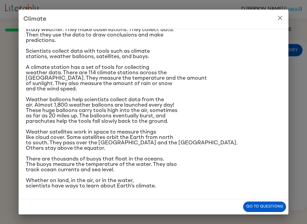
scroll to position [111, 0]
click at [279, 16] on icon "close" at bounding box center [280, 18] width 4 height 4
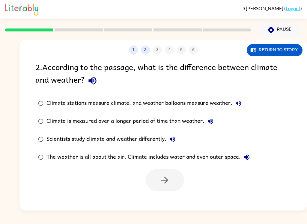
click at [221, 104] on div "Climate stations measure climate, and weather balloons measure weather." at bounding box center [145, 103] width 198 height 12
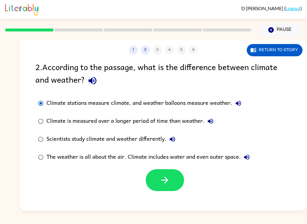
click at [168, 183] on icon "button" at bounding box center [165, 180] width 10 height 10
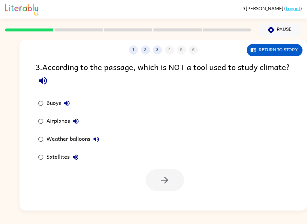
click at [67, 124] on div "Airplanes" at bounding box center [63, 121] width 35 height 12
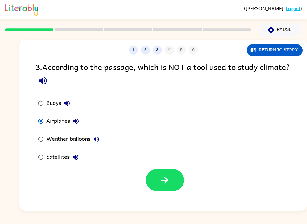
click at [169, 186] on icon "button" at bounding box center [165, 180] width 10 height 10
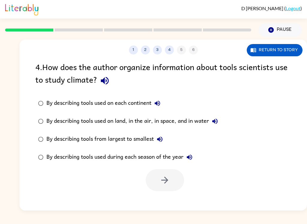
click at [280, 46] on button "Return to story" at bounding box center [275, 50] width 56 height 12
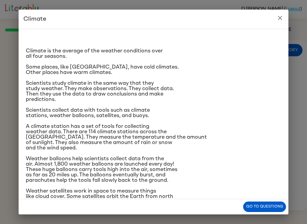
click at [280, 17] on icon "close" at bounding box center [280, 18] width 4 height 4
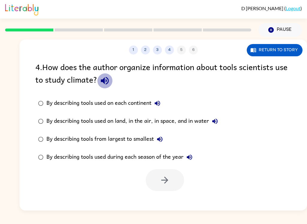
click at [100, 82] on icon "button" at bounding box center [105, 81] width 10 height 10
click at [277, 51] on button "Return to story" at bounding box center [275, 50] width 56 height 12
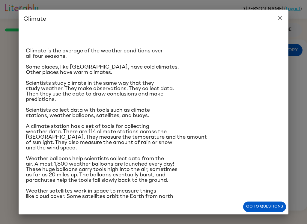
click at [275, 24] on h2 "Climate" at bounding box center [154, 19] width 270 height 19
click at [281, 17] on icon "close" at bounding box center [280, 18] width 4 height 4
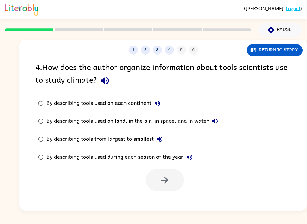
click at [140, 124] on div "By describing tools used on land, in the air, in space, and in water" at bounding box center [133, 121] width 175 height 12
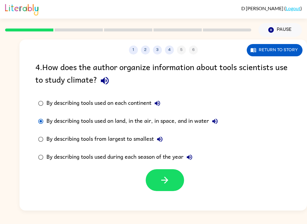
click at [177, 177] on button "button" at bounding box center [165, 180] width 38 height 22
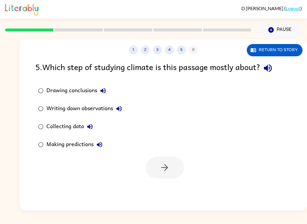
click at [276, 55] on button "Return to story" at bounding box center [275, 50] width 56 height 12
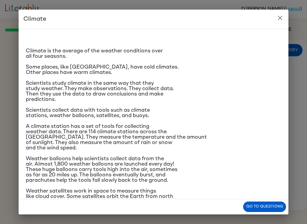
click at [284, 19] on button "close" at bounding box center [280, 18] width 12 height 12
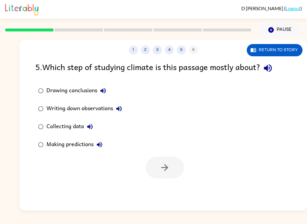
click at [68, 126] on div "Collecting data" at bounding box center [70, 127] width 49 height 12
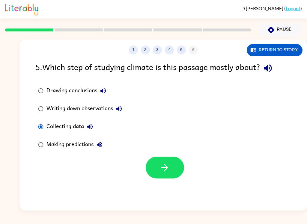
click at [169, 170] on icon "button" at bounding box center [165, 168] width 10 height 10
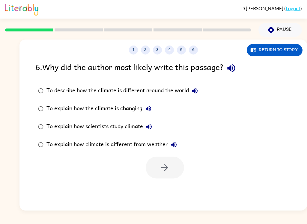
click at [138, 124] on div "To explain how scientists study climate" at bounding box center [100, 127] width 109 height 12
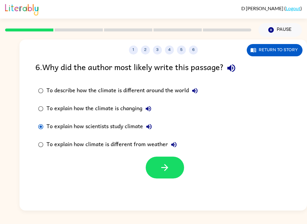
click at [167, 165] on icon "button" at bounding box center [165, 168] width 10 height 10
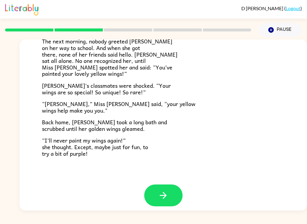
scroll to position [162, 0]
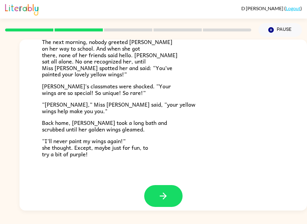
click at [170, 189] on button "button" at bounding box center [163, 196] width 38 height 22
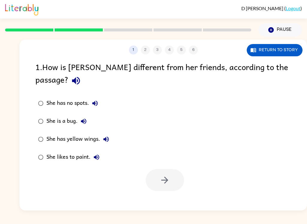
click at [279, 52] on button "Return to story" at bounding box center [275, 50] width 56 height 12
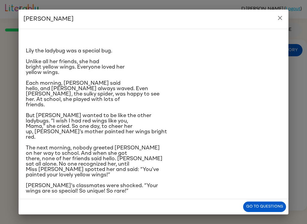
click at [280, 18] on icon "close" at bounding box center [280, 18] width 4 height 4
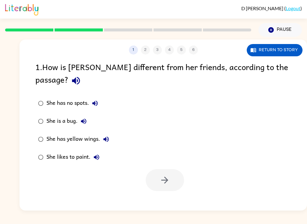
click at [95, 133] on div "She has yellow wings." at bounding box center [79, 139] width 66 height 12
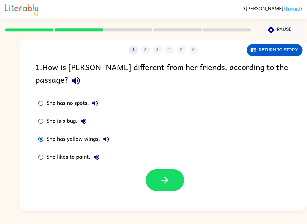
click at [172, 176] on button "button" at bounding box center [165, 180] width 38 height 22
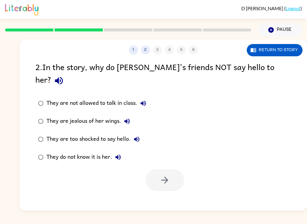
click at [263, 54] on button "Return to story" at bounding box center [275, 50] width 56 height 12
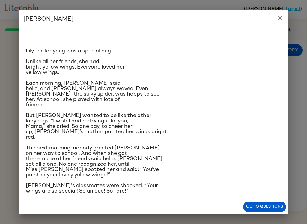
click at [283, 10] on h2 "Lily Ladybug" at bounding box center [154, 19] width 270 height 19
click at [280, 22] on button "close" at bounding box center [280, 18] width 12 height 12
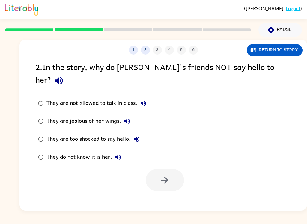
click at [112, 151] on button "They do not know it is her." at bounding box center [118, 157] width 12 height 12
click at [90, 151] on div "They do not know it is her." at bounding box center [85, 157] width 78 height 12
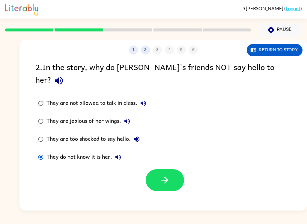
click at [274, 56] on button "Return to story" at bounding box center [275, 50] width 56 height 12
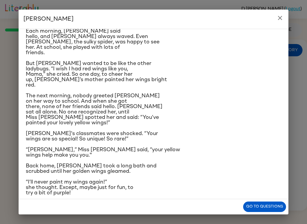
scroll to position [53, 0]
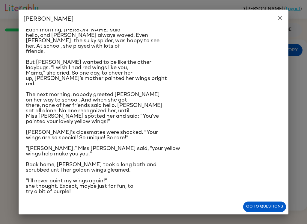
click at [285, 19] on button "close" at bounding box center [280, 18] width 12 height 12
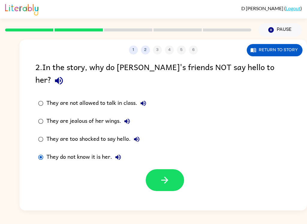
click at [166, 169] on button "button" at bounding box center [165, 180] width 38 height 22
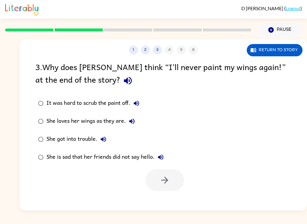
click at [130, 125] on icon "button" at bounding box center [131, 121] width 7 height 7
click at [100, 125] on div "She loves her wings as they are." at bounding box center [91, 121] width 91 height 12
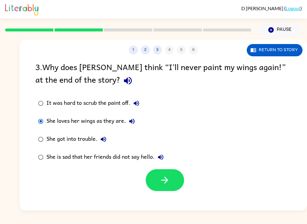
click at [101, 118] on div "She loves her wings as they are." at bounding box center [91, 121] width 91 height 12
click at [183, 183] on button "button" at bounding box center [165, 180] width 38 height 22
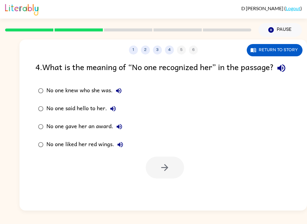
click at [85, 97] on div "No one knew who she was." at bounding box center [85, 91] width 78 height 12
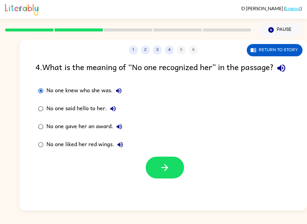
click at [160, 173] on icon "button" at bounding box center [165, 168] width 10 height 10
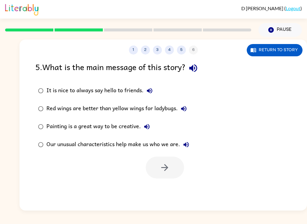
click at [180, 152] on label "Our unusual characteristics help make us who we are." at bounding box center [113, 145] width 163 height 18
click at [180, 151] on label "Our unusual characteristics help make us who we are." at bounding box center [113, 145] width 163 height 18
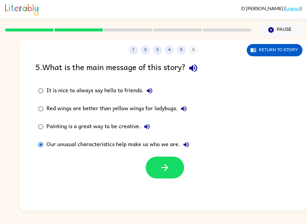
click at [185, 145] on icon "button" at bounding box center [186, 144] width 5 height 5
click at [174, 165] on button "button" at bounding box center [165, 168] width 38 height 22
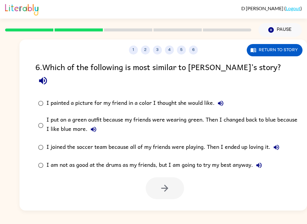
click at [118, 115] on div "I put on a green outfit because my friends were wearing green. Then I changed b…" at bounding box center [172, 125] width 253 height 20
click at [169, 183] on icon "button" at bounding box center [165, 188] width 10 height 10
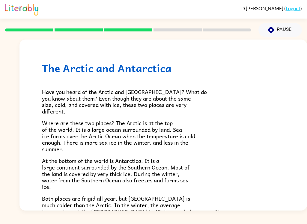
click at [277, 31] on button "Pause Pause" at bounding box center [280, 30] width 43 height 14
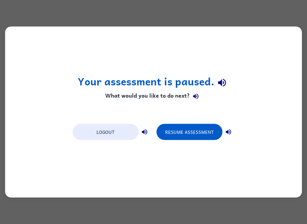
click at [192, 135] on button "Resume Assessment" at bounding box center [190, 132] width 66 height 16
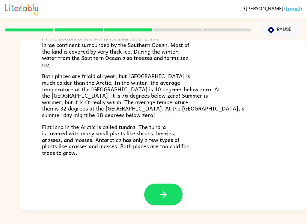
scroll to position [122, 0]
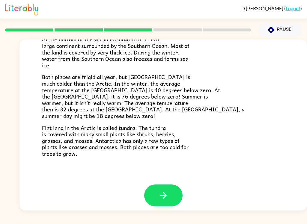
click at [166, 197] on button "button" at bounding box center [163, 196] width 38 height 22
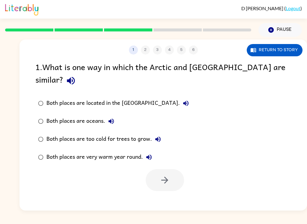
click at [279, 46] on button "Return to story" at bounding box center [275, 50] width 56 height 12
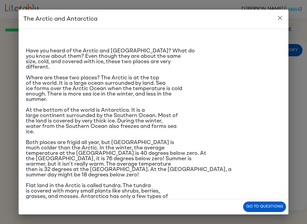
click at [276, 20] on button "close" at bounding box center [280, 18] width 12 height 12
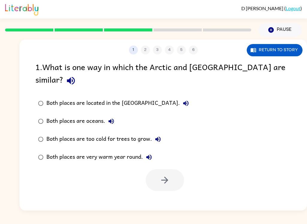
click at [143, 133] on div "Both places are too cold for trees to grow." at bounding box center [105, 139] width 118 height 12
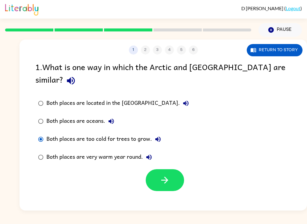
click at [163, 175] on icon "button" at bounding box center [165, 180] width 10 height 10
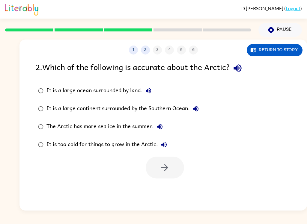
click at [268, 52] on button "Return to story" at bounding box center [275, 50] width 56 height 12
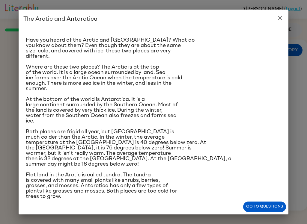
scroll to position [13, 0]
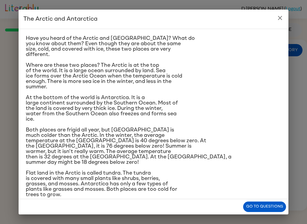
click at [278, 22] on button "close" at bounding box center [280, 18] width 12 height 12
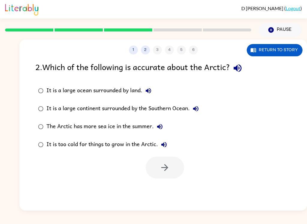
click at [134, 107] on div "It is a large continent surrounded by the Southern Ocean." at bounding box center [123, 109] width 155 height 12
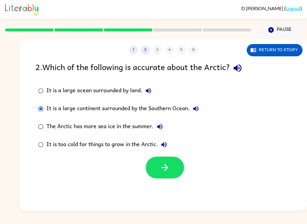
click at [173, 176] on button "button" at bounding box center [165, 168] width 38 height 22
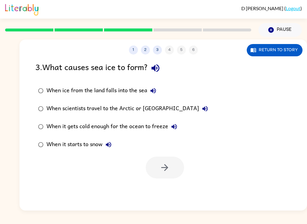
click at [274, 49] on button "Return to story" at bounding box center [275, 50] width 56 height 12
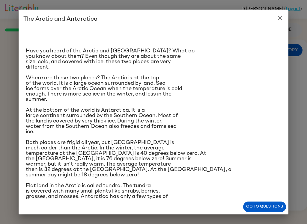
click at [279, 20] on icon "close" at bounding box center [280, 17] width 7 height 7
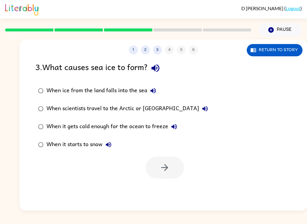
click at [142, 90] on div "When ice from the land falls into the sea" at bounding box center [102, 91] width 113 height 12
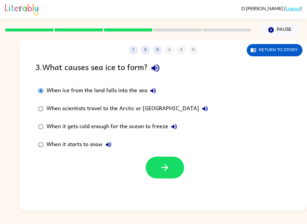
click at [170, 161] on button "button" at bounding box center [165, 168] width 38 height 22
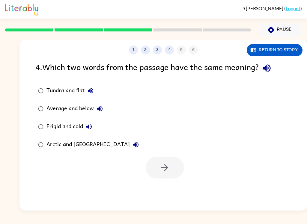
click at [88, 127] on icon "button" at bounding box center [88, 126] width 5 height 5
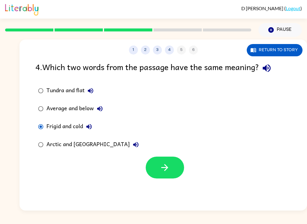
click at [169, 169] on icon "button" at bounding box center [165, 168] width 10 height 10
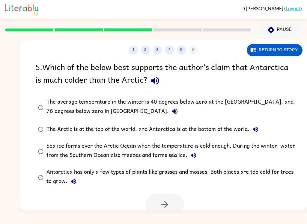
click at [269, 53] on button "Return to story" at bounding box center [275, 50] width 56 height 12
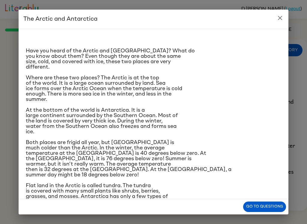
click at [276, 22] on button "close" at bounding box center [280, 18] width 12 height 12
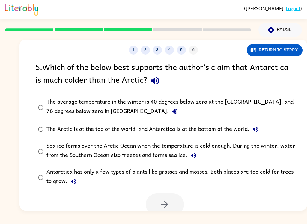
click at [62, 105] on div "The average temperature in the winter is 40 degrees below zero at the North Pol…" at bounding box center [172, 107] width 253 height 20
click at [173, 207] on button "button" at bounding box center [165, 205] width 38 height 22
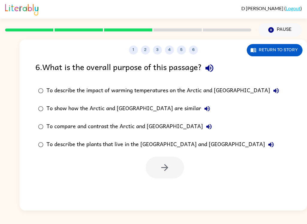
click at [98, 113] on div "To show how the Arctic and Antarctica are similar" at bounding box center [129, 109] width 167 height 12
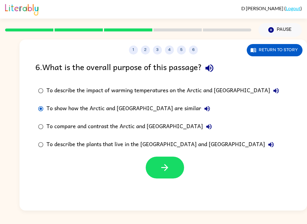
click at [160, 173] on icon "button" at bounding box center [165, 168] width 10 height 10
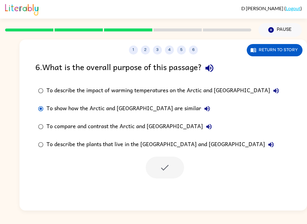
click at [203, 187] on div "1 2 3 4 5 6 Return to story 6 . What is the overall purpose of this passage? To…" at bounding box center [163, 125] width 288 height 171
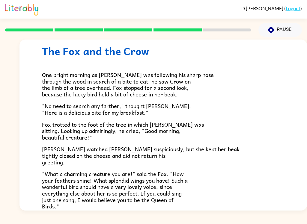
scroll to position [12, 0]
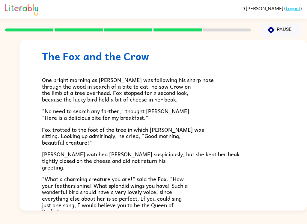
click at [281, 30] on button "Pause Pause" at bounding box center [280, 30] width 43 height 14
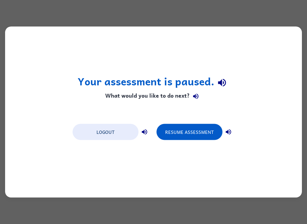
click at [184, 132] on button "Resume Assessment" at bounding box center [190, 132] width 66 height 16
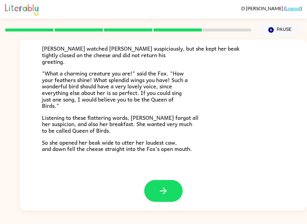
scroll to position [114, 0]
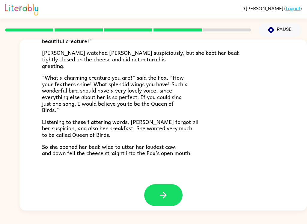
click at [161, 190] on icon "button" at bounding box center [163, 195] width 10 height 10
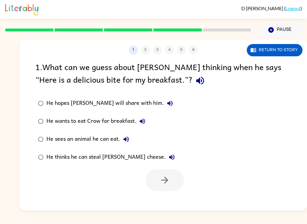
scroll to position [0, 0]
click at [271, 52] on button "Return to story" at bounding box center [275, 50] width 56 height 12
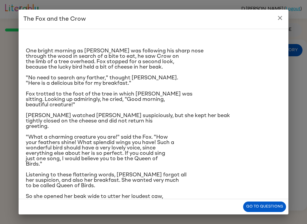
click at [275, 24] on h2 "The Fox and the Crow" at bounding box center [154, 19] width 270 height 19
click at [286, 19] on button "close" at bounding box center [280, 18] width 12 height 12
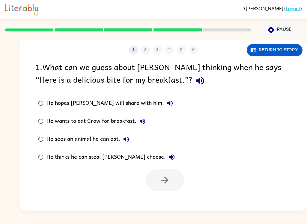
click at [104, 123] on div "He wants to eat Crow for breakfast." at bounding box center [97, 121] width 102 height 12
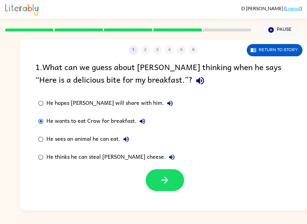
click at [171, 181] on button "button" at bounding box center [165, 180] width 38 height 22
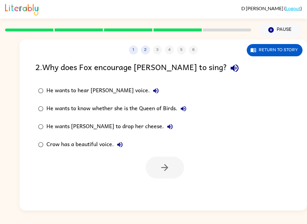
click at [280, 47] on button "Return to story" at bounding box center [275, 50] width 56 height 12
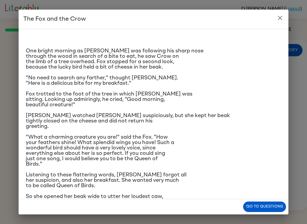
scroll to position [14, 0]
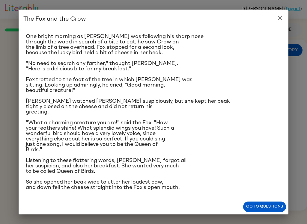
click at [277, 207] on button "Go to questions" at bounding box center [264, 207] width 43 height 10
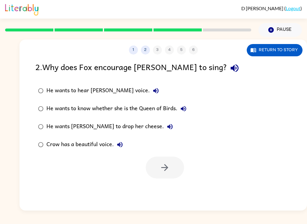
click at [274, 50] on button "Return to story" at bounding box center [275, 50] width 56 height 12
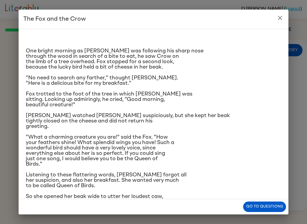
click at [280, 19] on icon "close" at bounding box center [280, 17] width 7 height 7
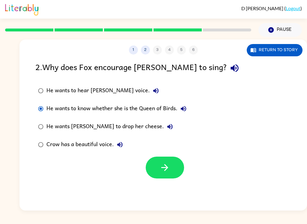
click at [170, 186] on div "1 2 3 4 5 6 Return to story 2 . Why does Fox encourage Crow to sing? He wants t…" at bounding box center [163, 125] width 288 height 171
click at [164, 169] on icon "button" at bounding box center [165, 168] width 10 height 10
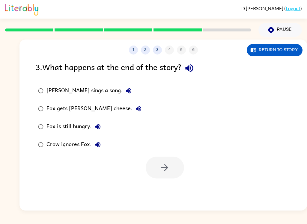
click at [289, 47] on button "Return to story" at bounding box center [275, 50] width 56 height 12
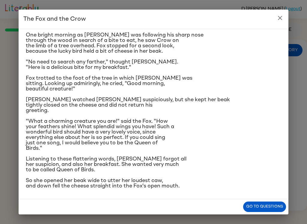
scroll to position [57, 0]
click at [280, 18] on icon "close" at bounding box center [280, 18] width 4 height 4
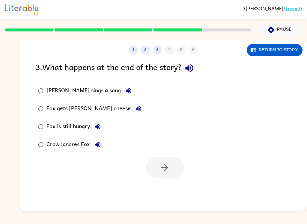
click at [50, 107] on div "Fox gets Crow's cheese." at bounding box center [95, 109] width 98 height 12
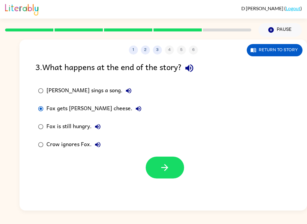
click at [161, 166] on icon "button" at bounding box center [165, 168] width 10 height 10
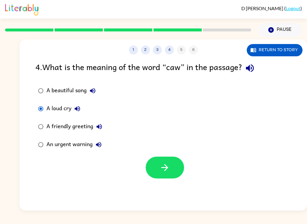
click at [155, 169] on button "button" at bounding box center [165, 168] width 38 height 22
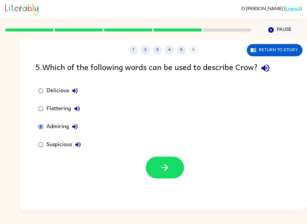
click at [253, 56] on button "Return to story" at bounding box center [275, 50] width 56 height 12
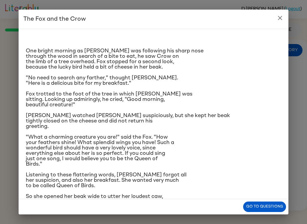
click at [281, 22] on button "close" at bounding box center [280, 18] width 12 height 12
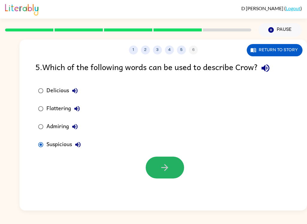
click at [153, 164] on button "button" at bounding box center [165, 168] width 38 height 22
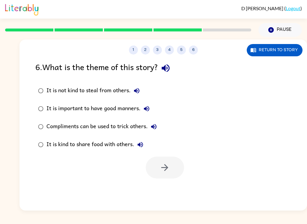
click at [55, 126] on div "Compliments can be used to trick others." at bounding box center [102, 127] width 113 height 12
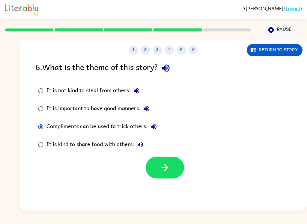
click at [154, 167] on button "button" at bounding box center [165, 168] width 38 height 22
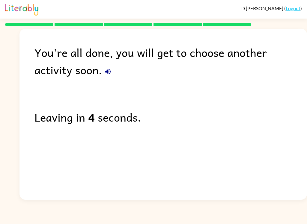
click at [102, 76] on button "button" at bounding box center [108, 72] width 12 height 12
